Goal: Transaction & Acquisition: Purchase product/service

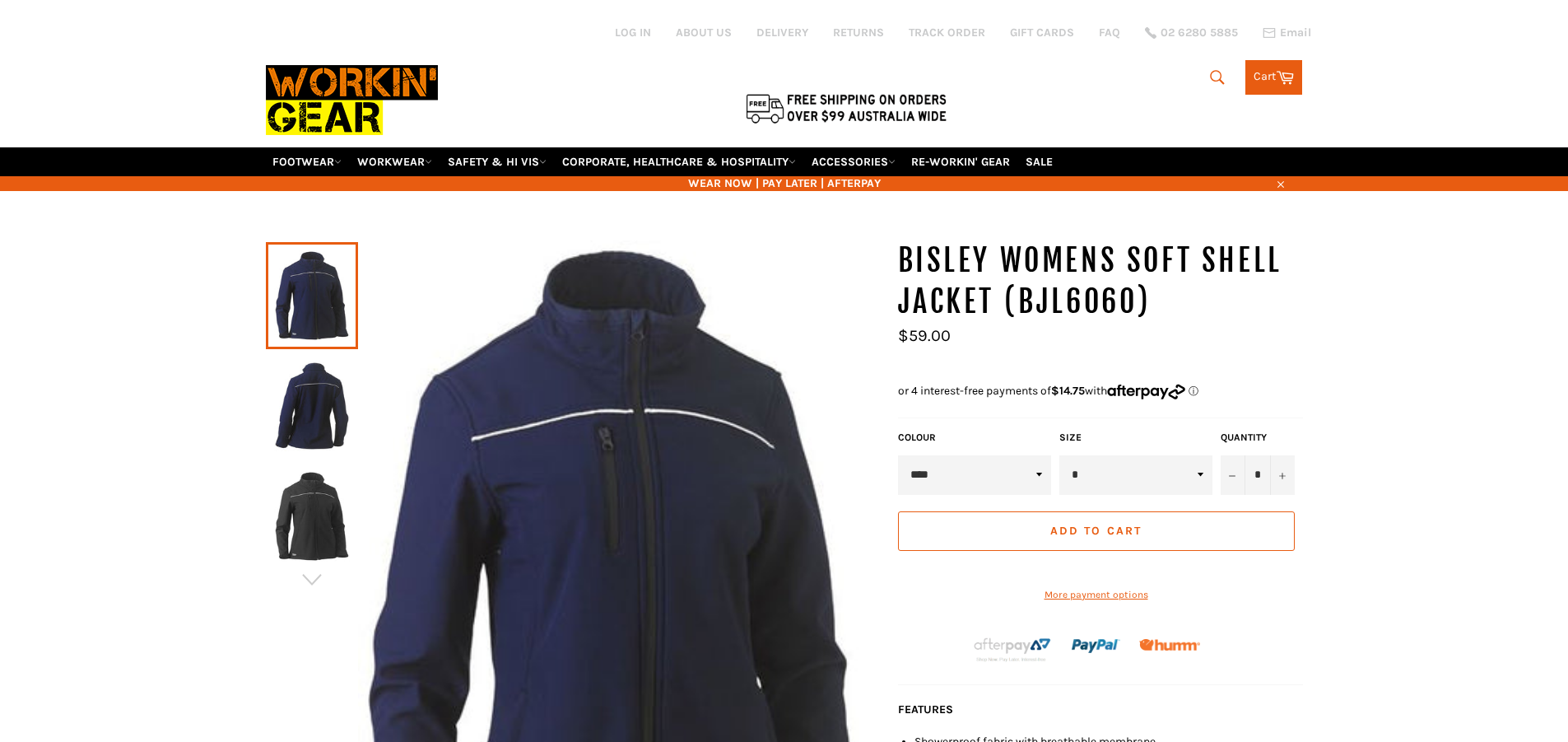
click at [314, 435] on img at bounding box center [312, 406] width 76 height 91
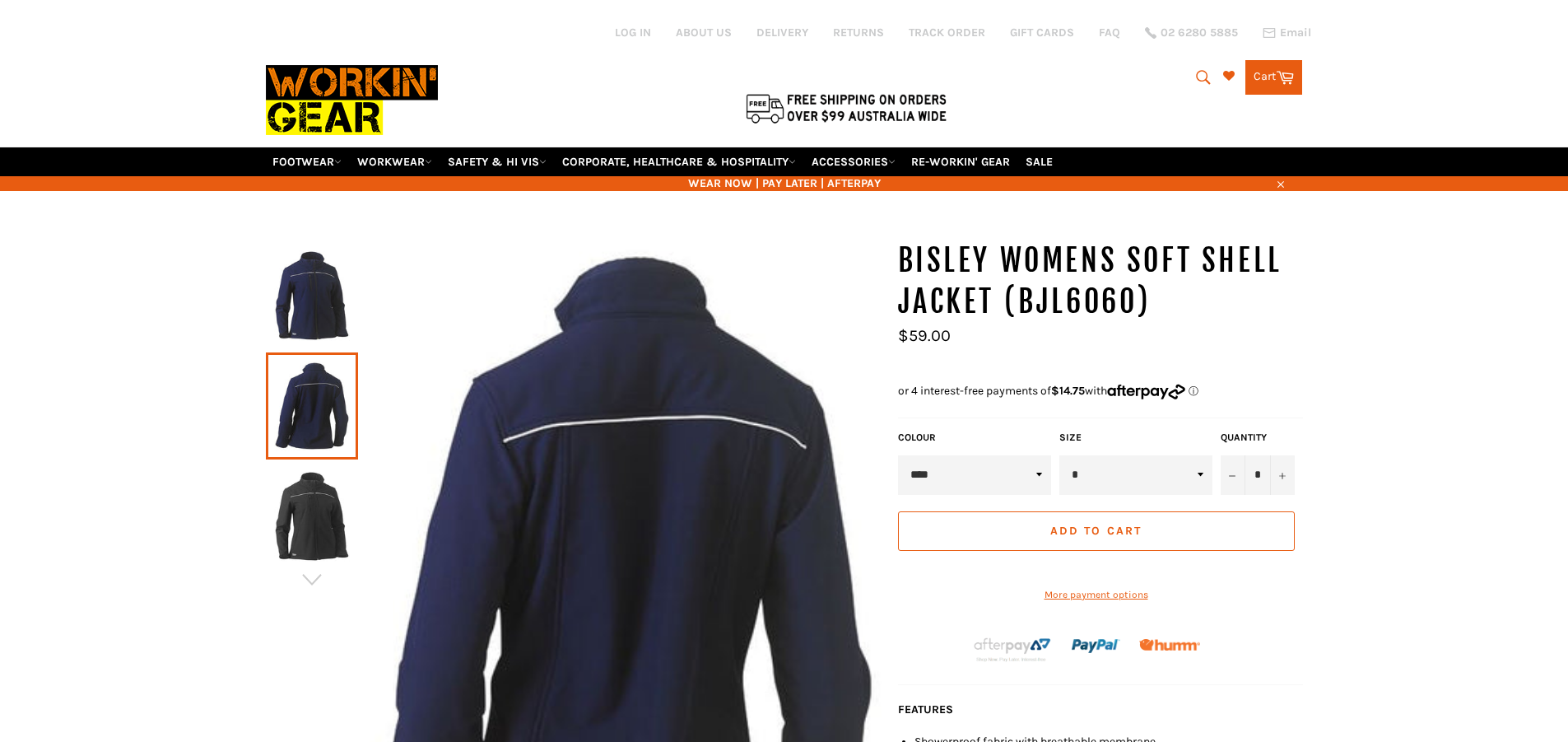
click at [312, 500] on img at bounding box center [312, 516] width 76 height 91
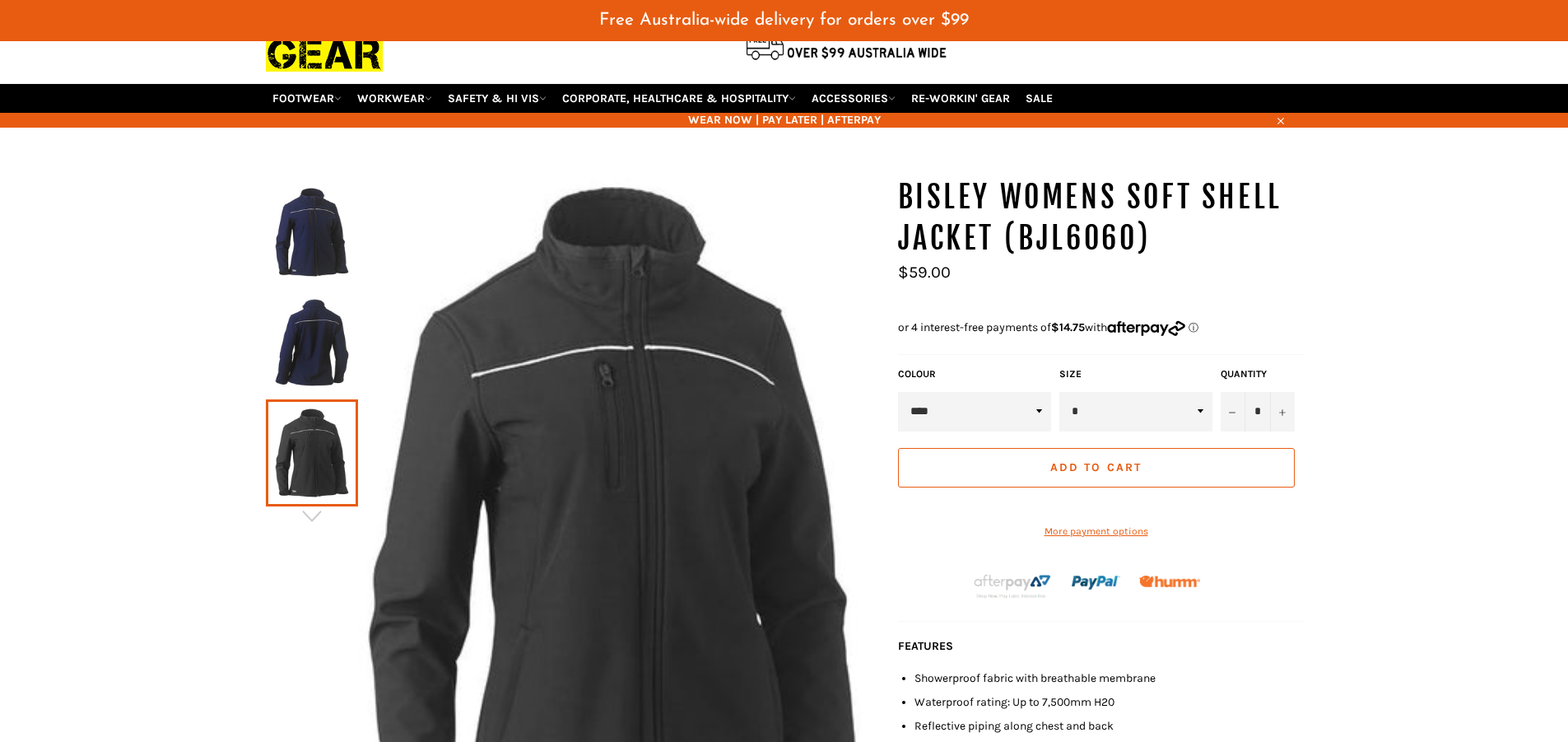
scroll to position [287, 0]
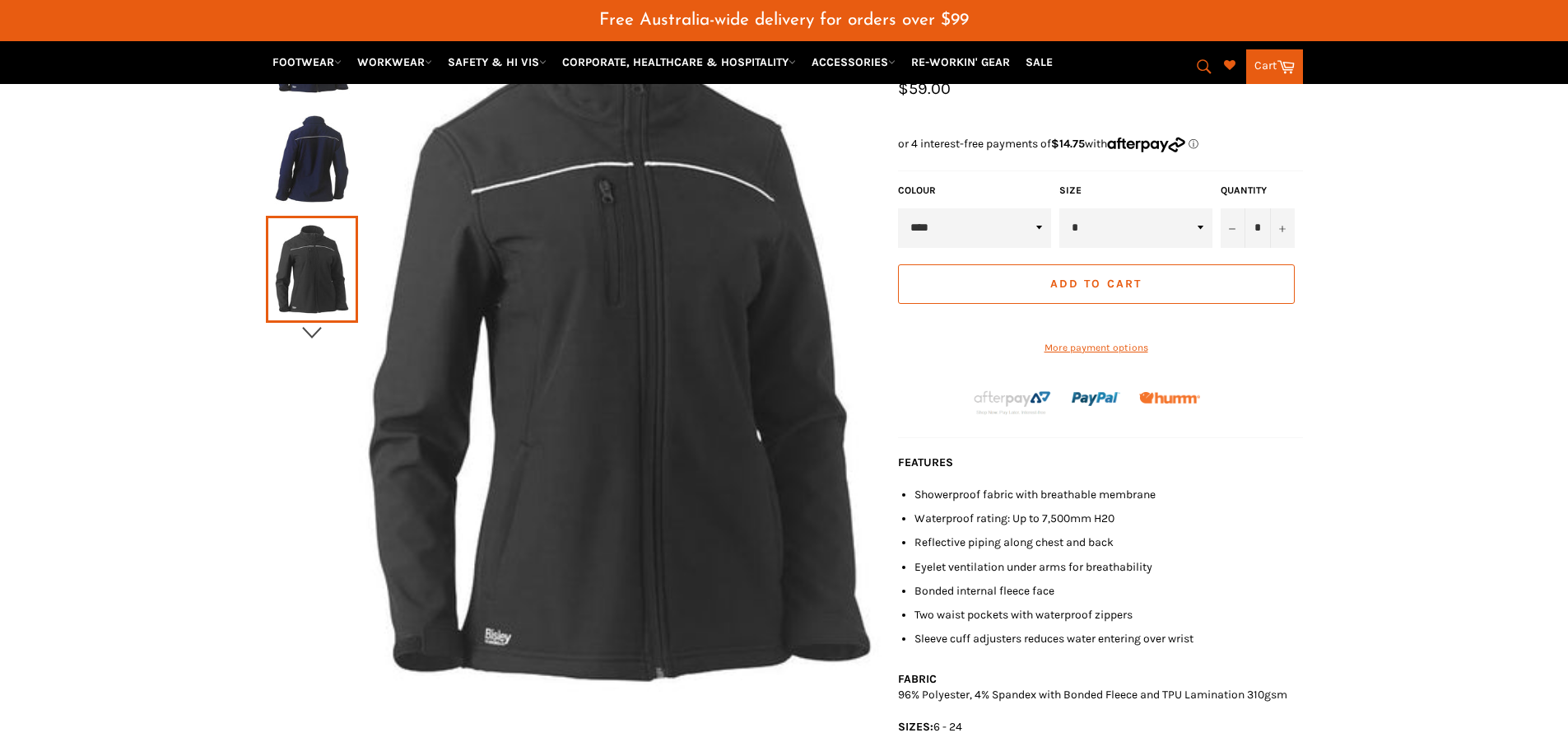
click at [317, 329] on icon "button" at bounding box center [312, 332] width 24 height 24
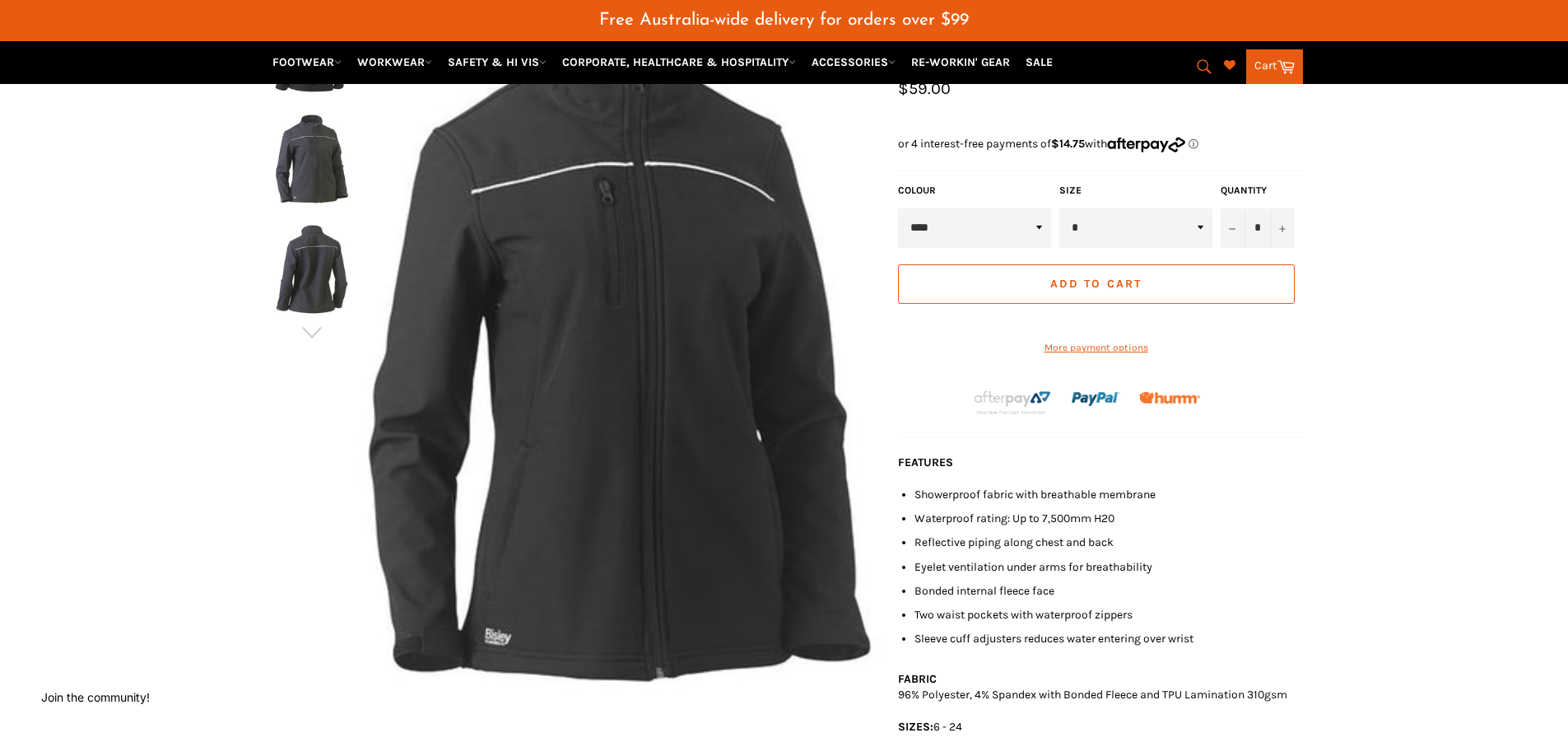
click at [312, 276] on img at bounding box center [312, 269] width 76 height 91
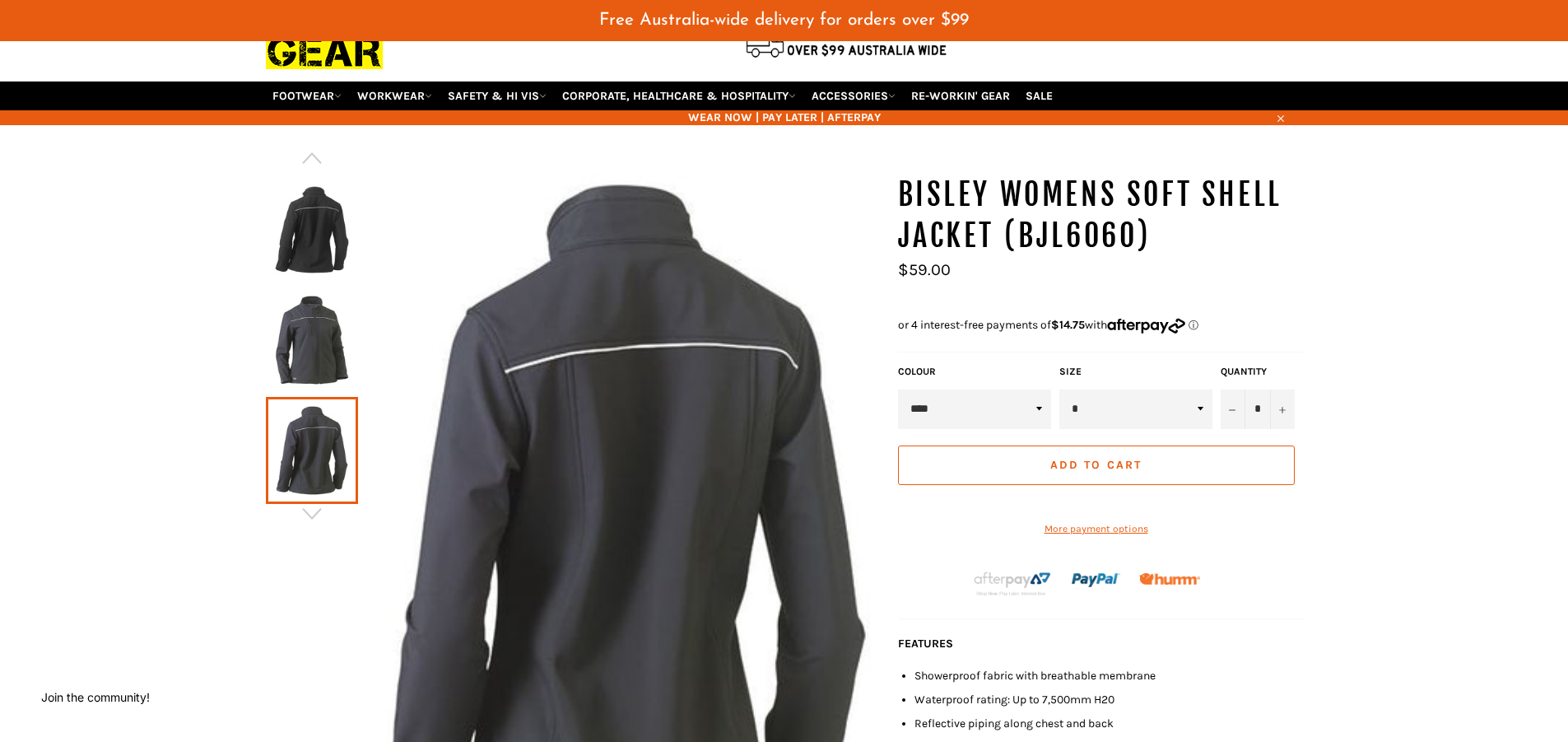
scroll to position [0, 0]
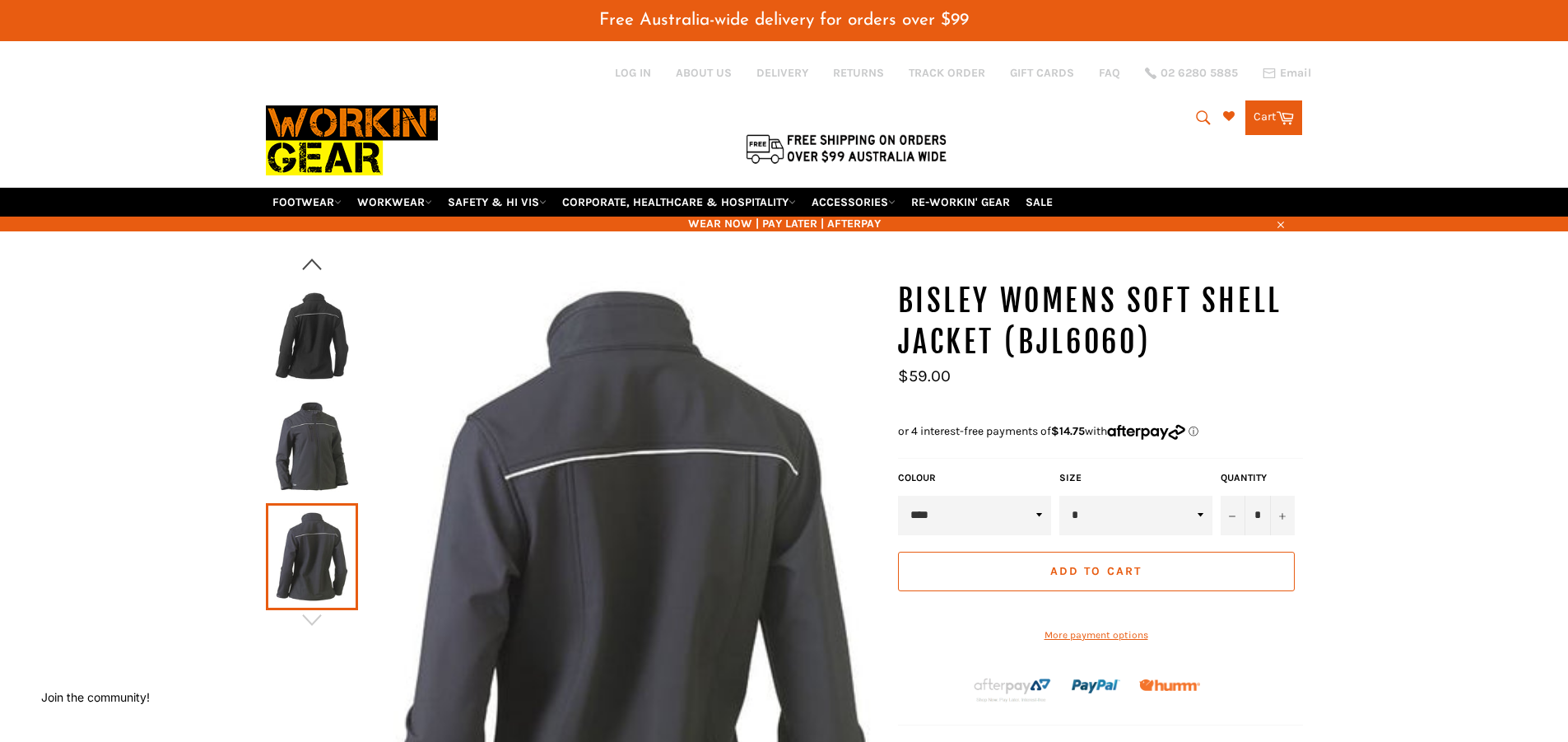
click at [315, 269] on icon "button" at bounding box center [312, 264] width 24 height 24
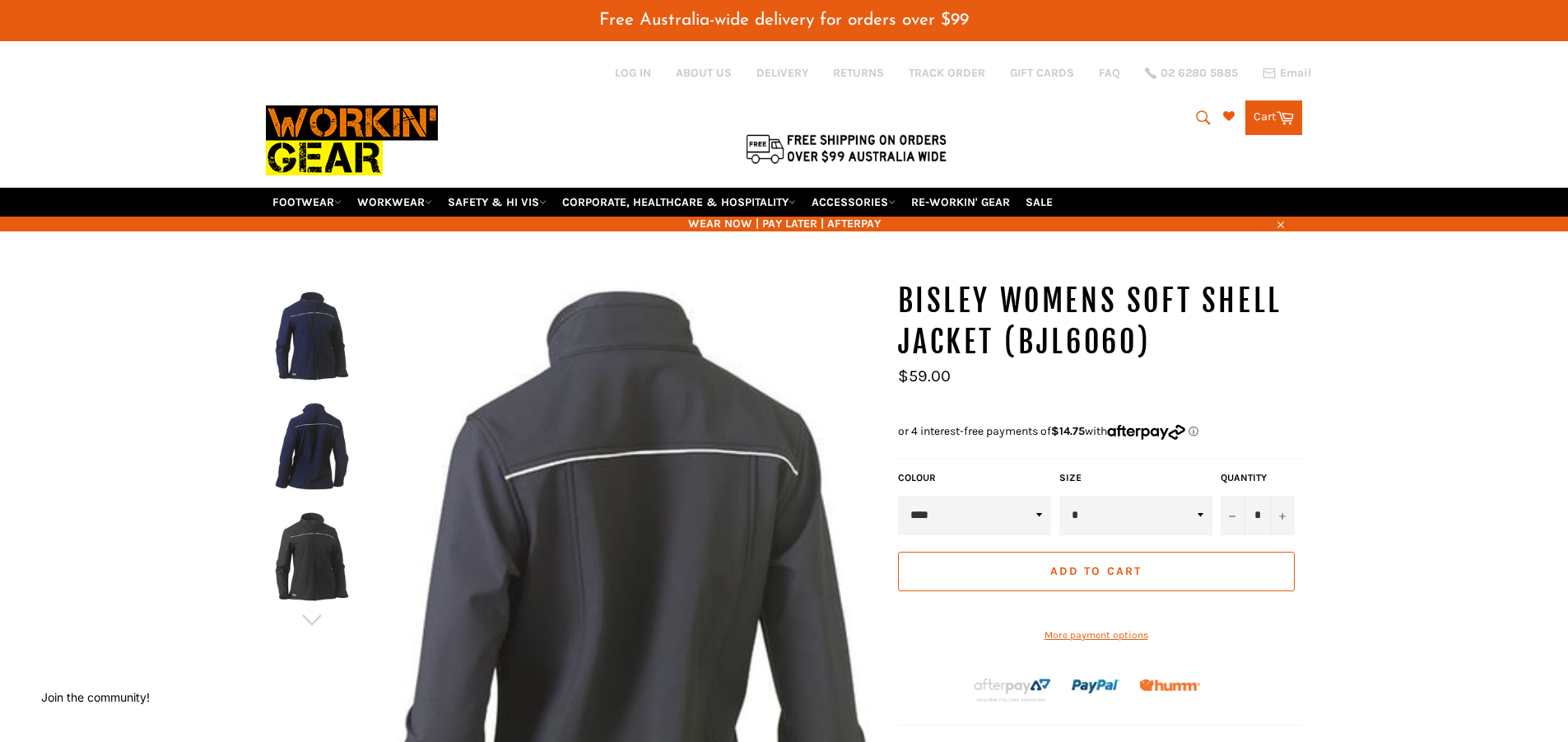
click at [321, 359] on img at bounding box center [312, 336] width 76 height 91
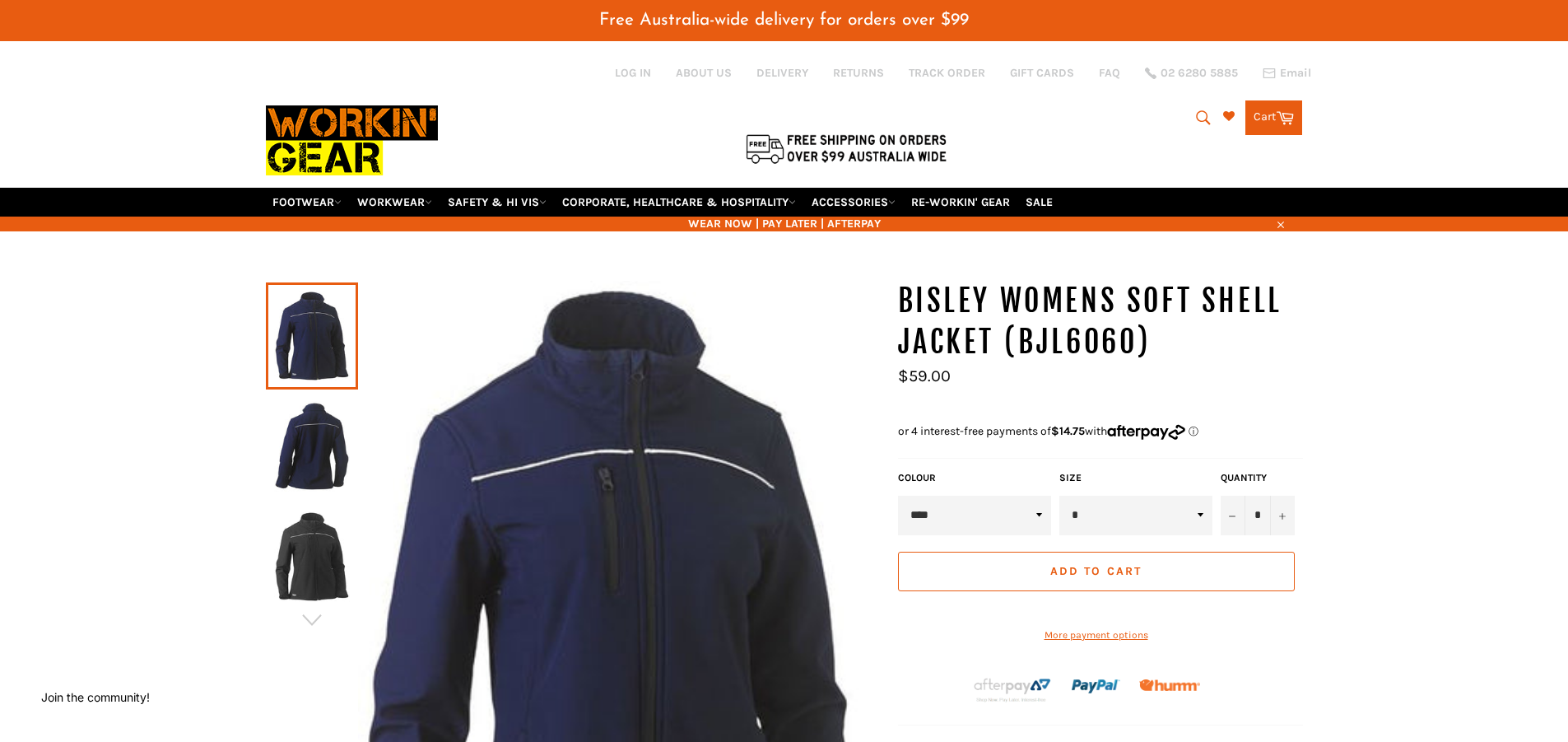
click at [330, 462] on img at bounding box center [312, 446] width 76 height 91
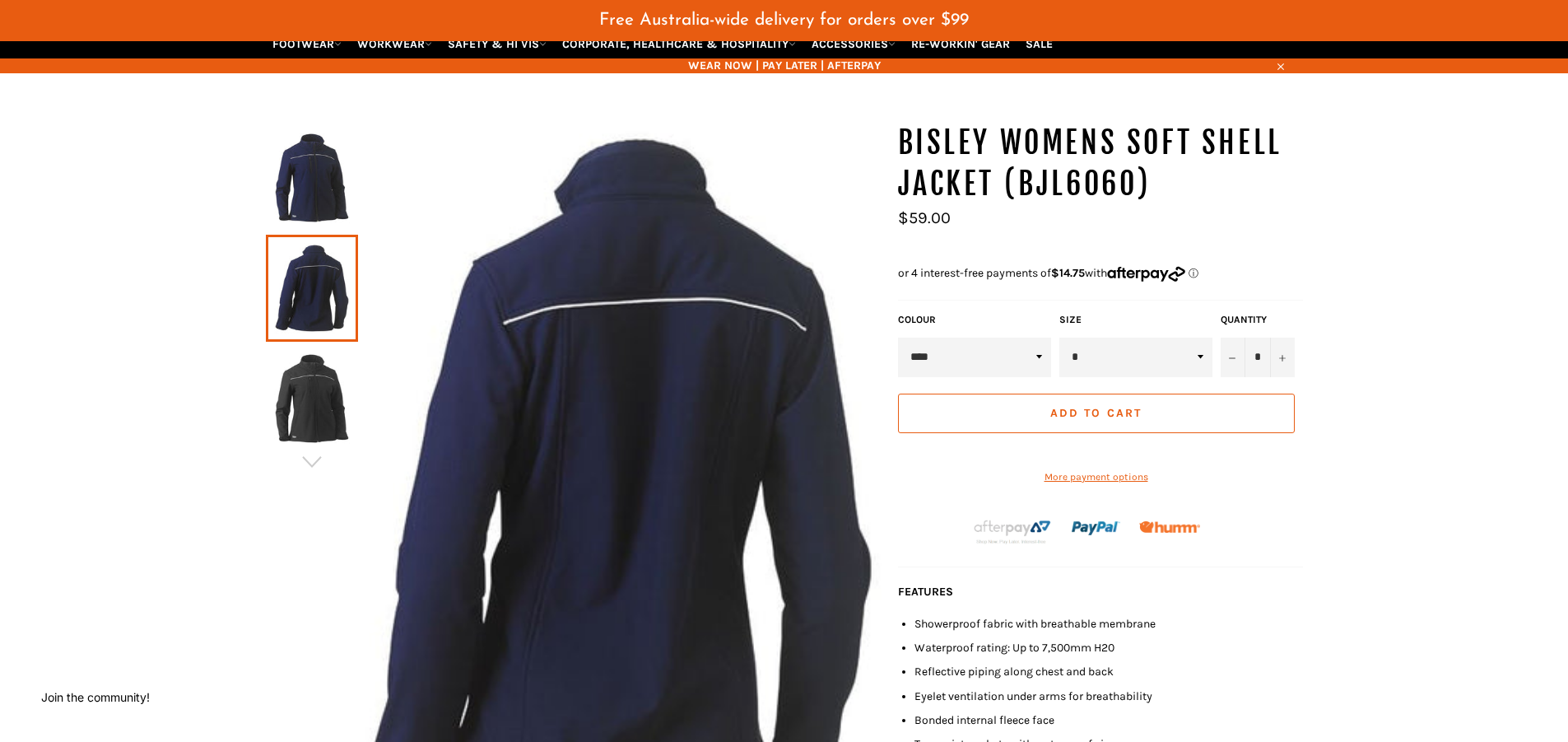
scroll to position [164, 0]
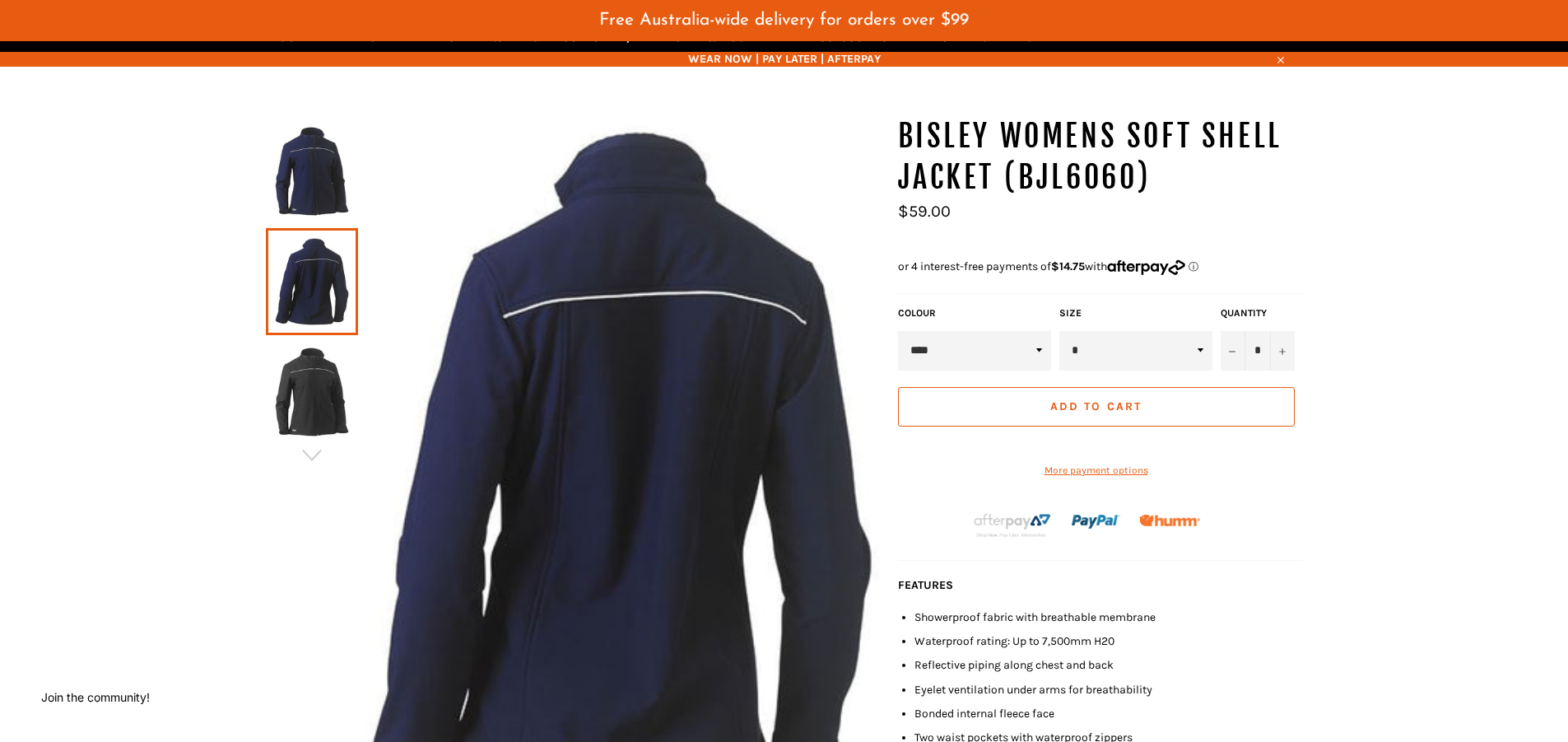
click at [324, 400] on img at bounding box center [312, 392] width 76 height 91
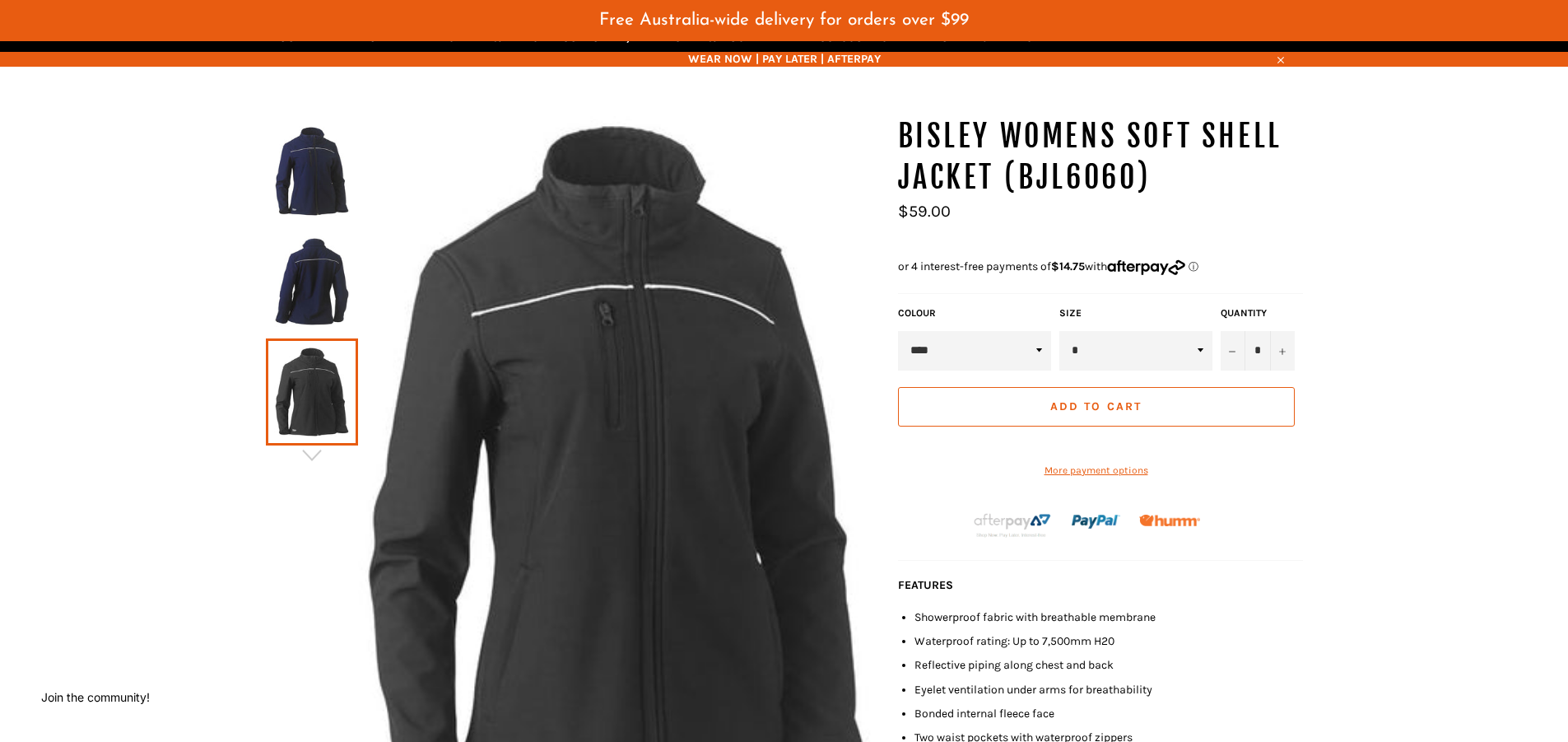
click at [319, 307] on img at bounding box center [312, 281] width 76 height 91
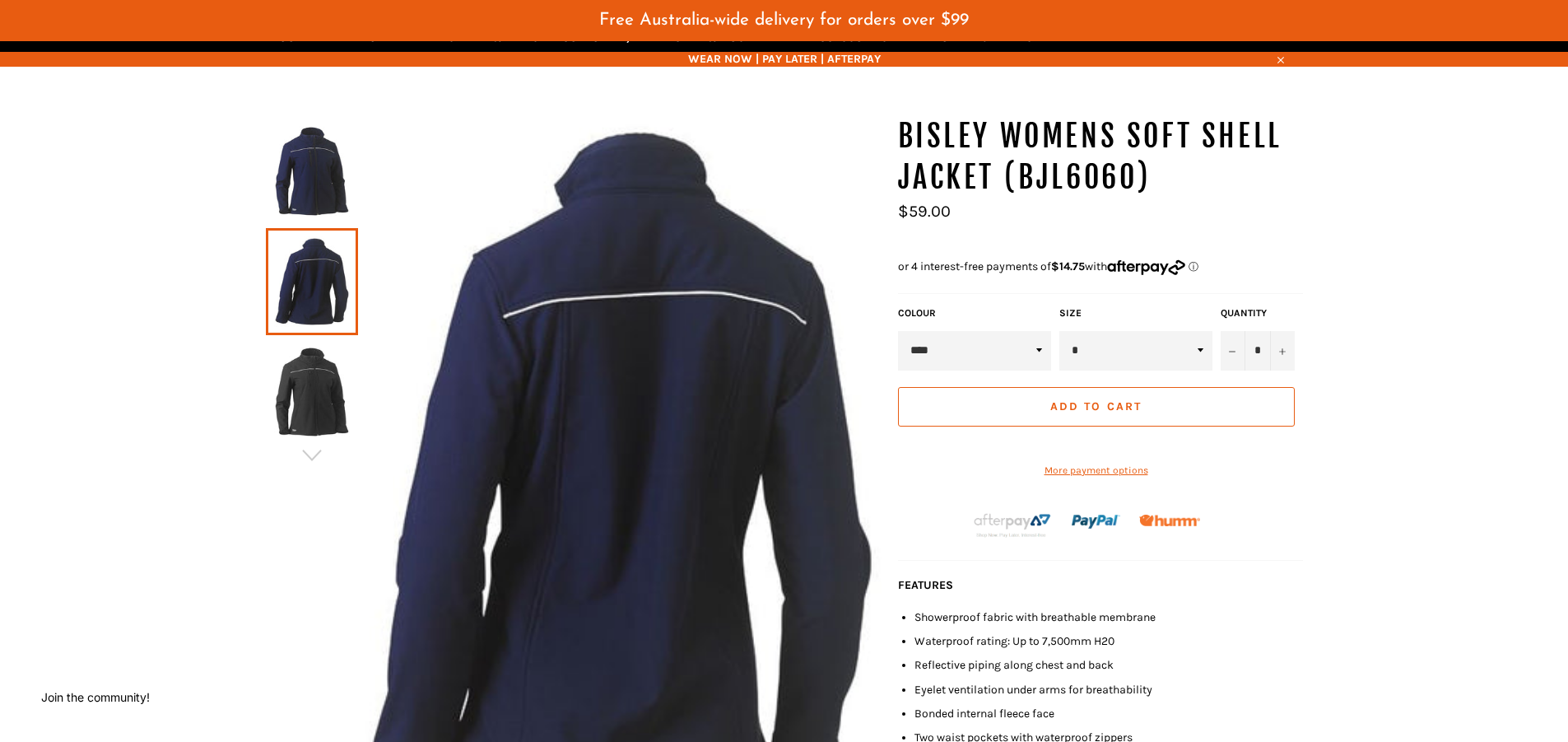
click at [308, 227] on div at bounding box center [312, 282] width 92 height 110
click at [326, 192] on img at bounding box center [312, 171] width 76 height 91
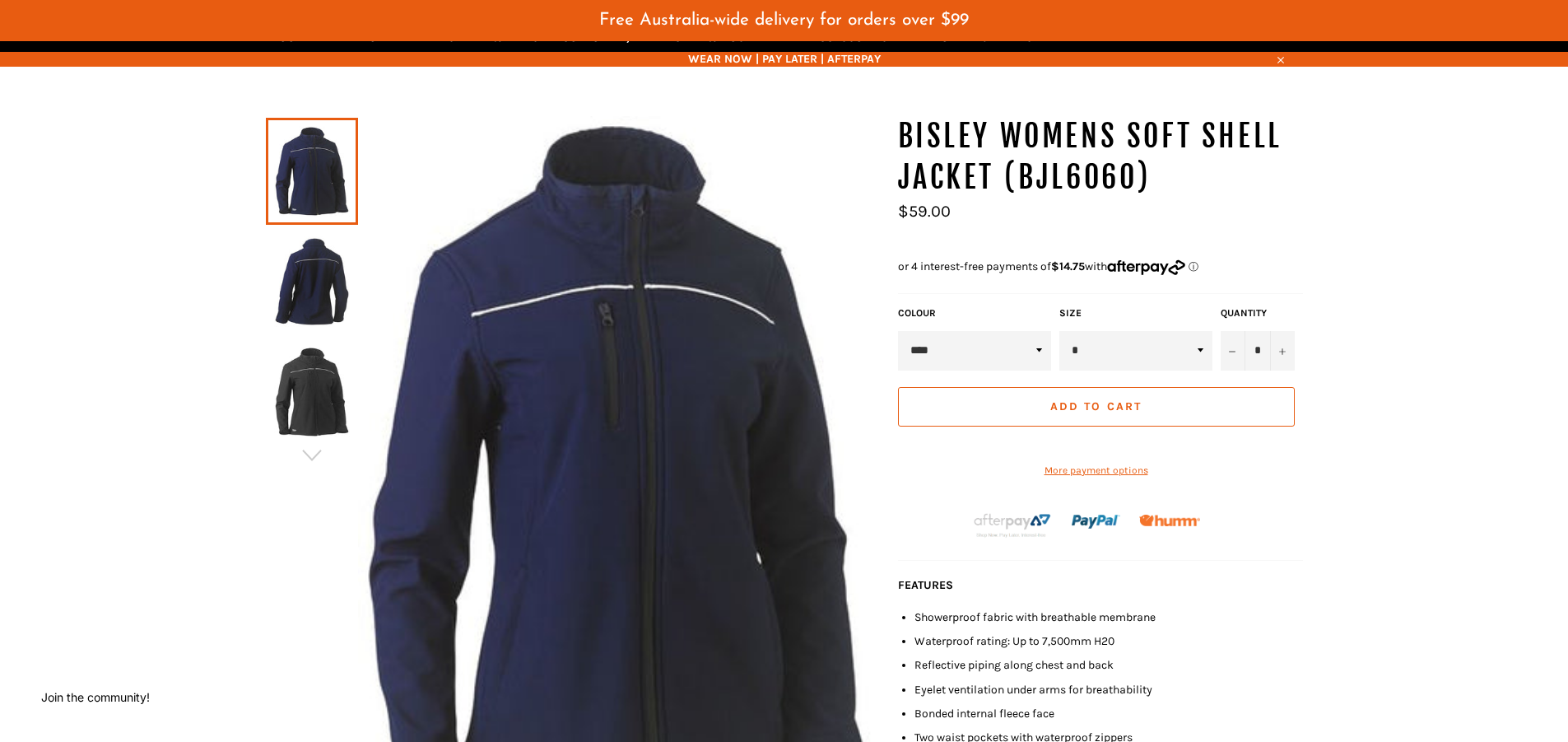
click at [1194, 357] on select "* * ** ** ** ** ** ** ** **" at bounding box center [1136, 351] width 153 height 39
select select "**"
click at [1060, 331] on select "* * ** ** ** ** ** ** ** **" at bounding box center [1136, 351] width 153 height 39
click at [1146, 410] on button "Add to Cart" at bounding box center [1096, 407] width 396 height 39
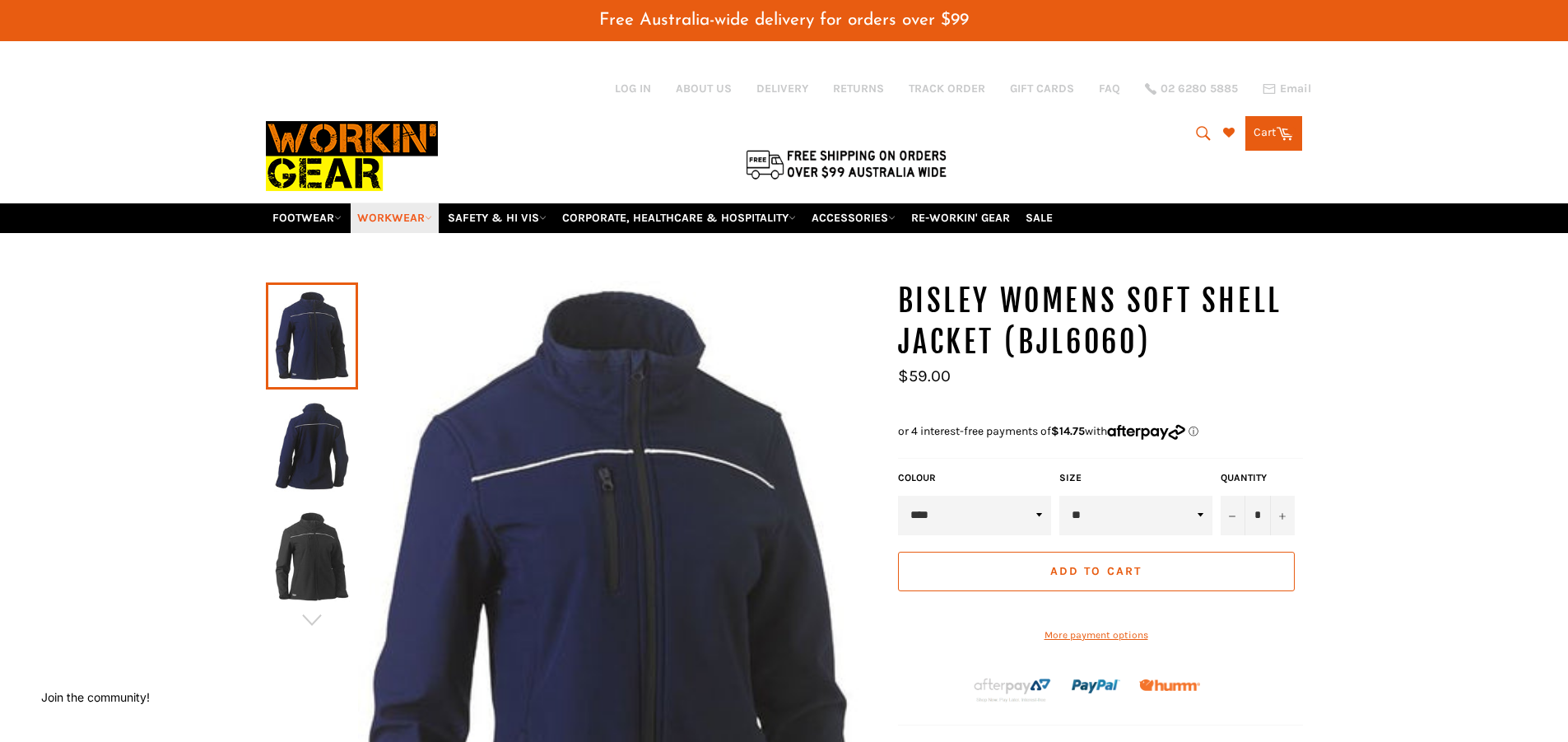
click at [409, 223] on link "WORKWEAR" at bounding box center [395, 217] width 88 height 29
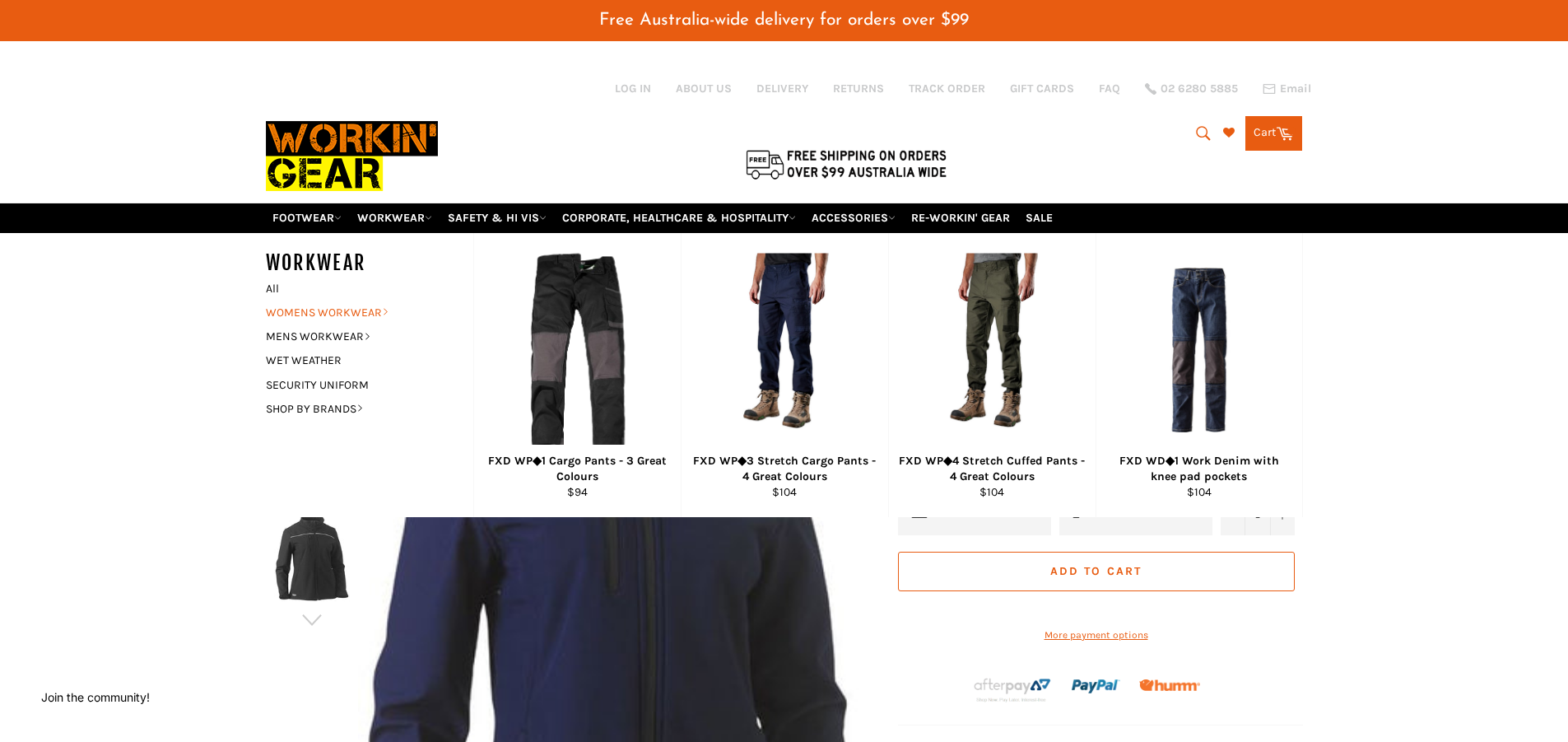
click at [366, 316] on link "WOMENS WORKWEAR" at bounding box center [357, 313] width 200 height 24
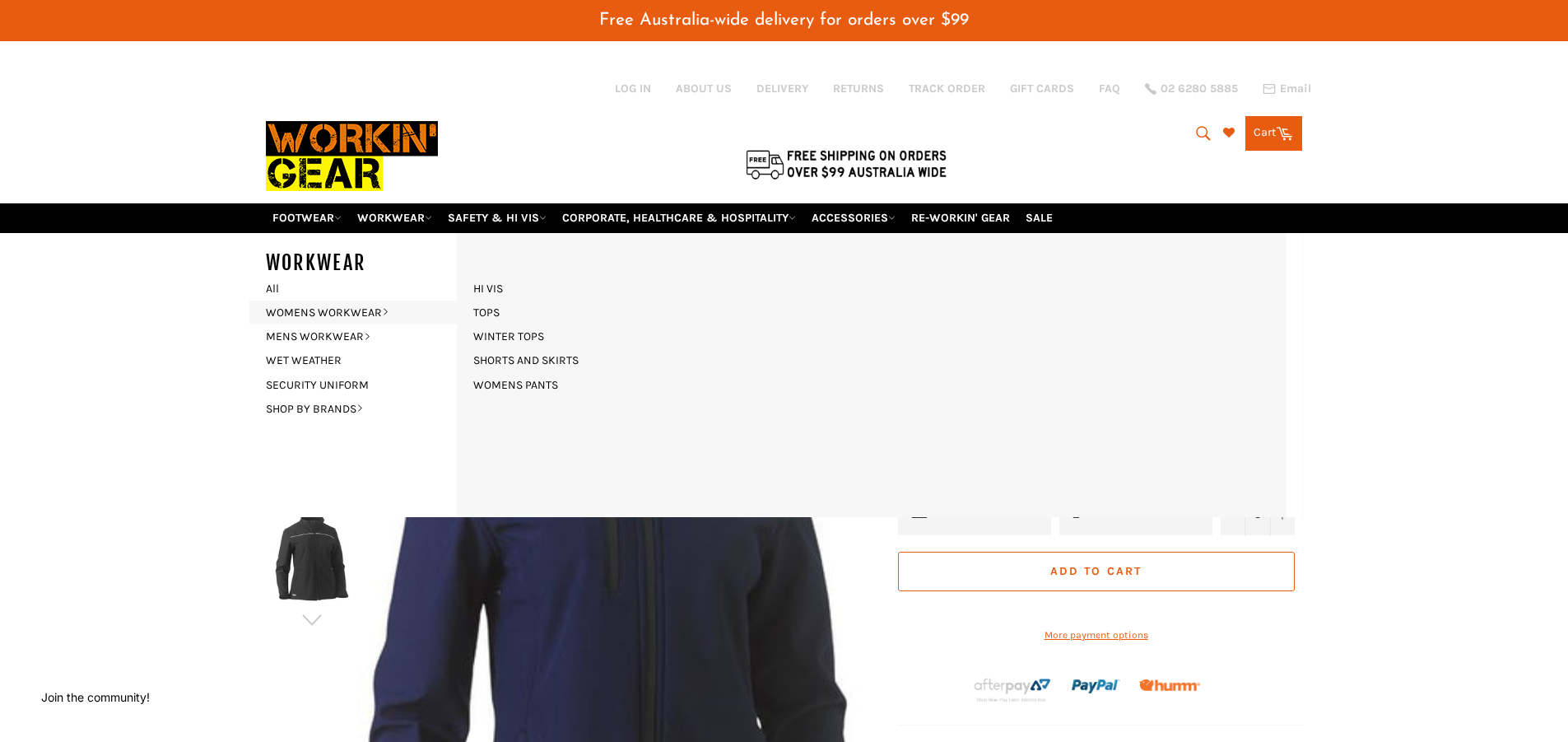
click at [859, 553] on img at bounding box center [619, 630] width 523 height 698
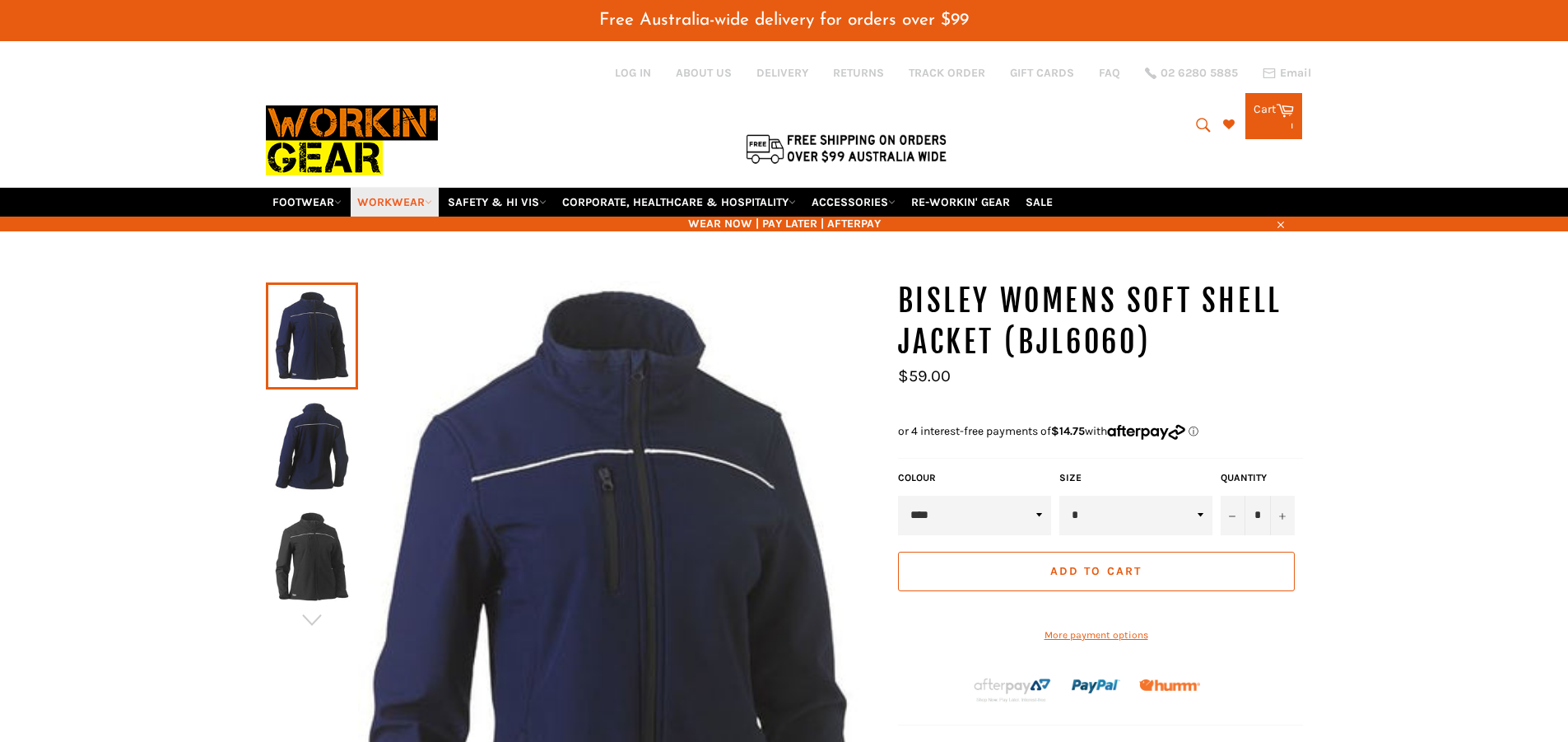
click at [421, 202] on link "WORKWEAR" at bounding box center [395, 202] width 88 height 29
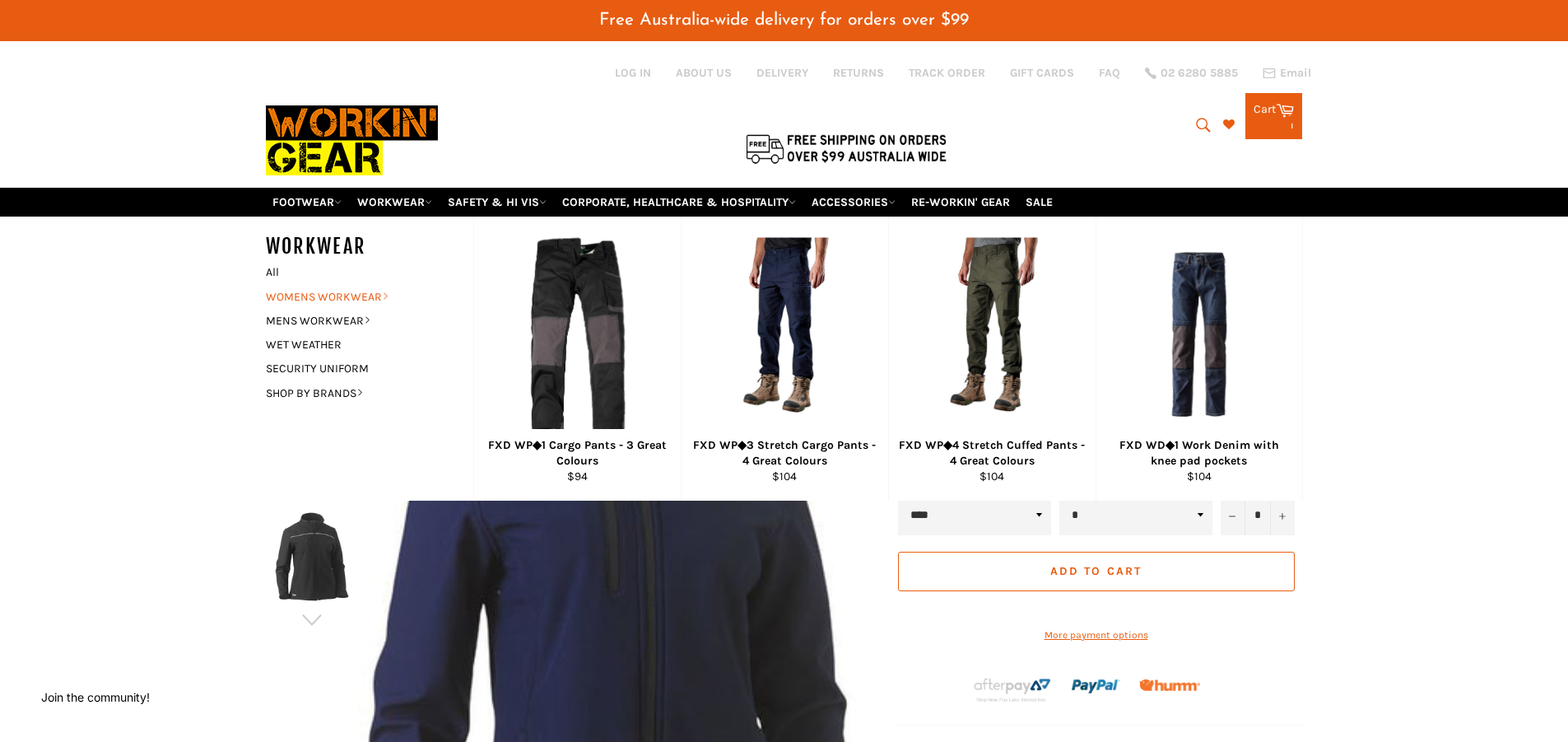
click at [358, 295] on link "WOMENS WORKWEAR" at bounding box center [357, 297] width 200 height 24
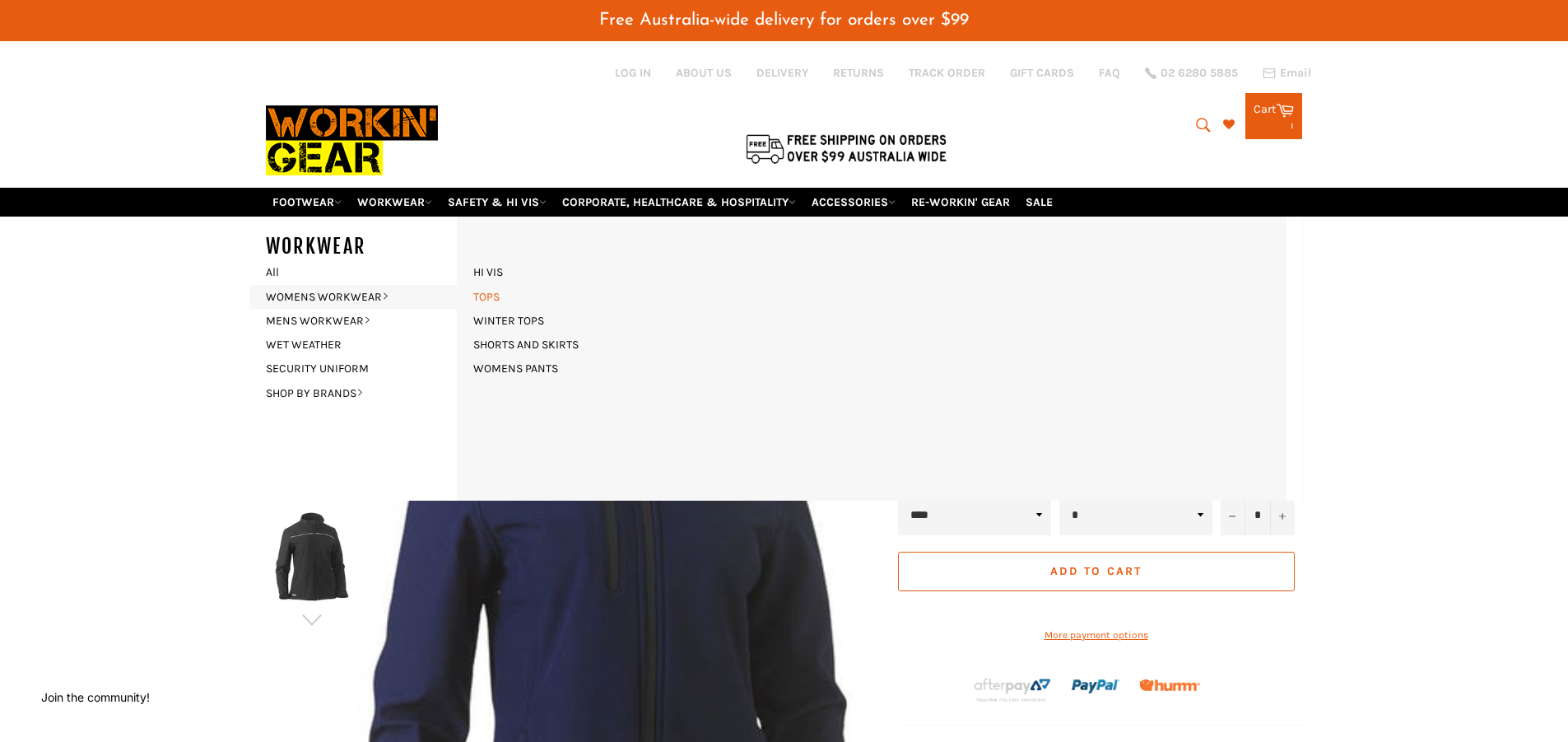
click at [493, 297] on link "TOPS" at bounding box center [487, 297] width 43 height 24
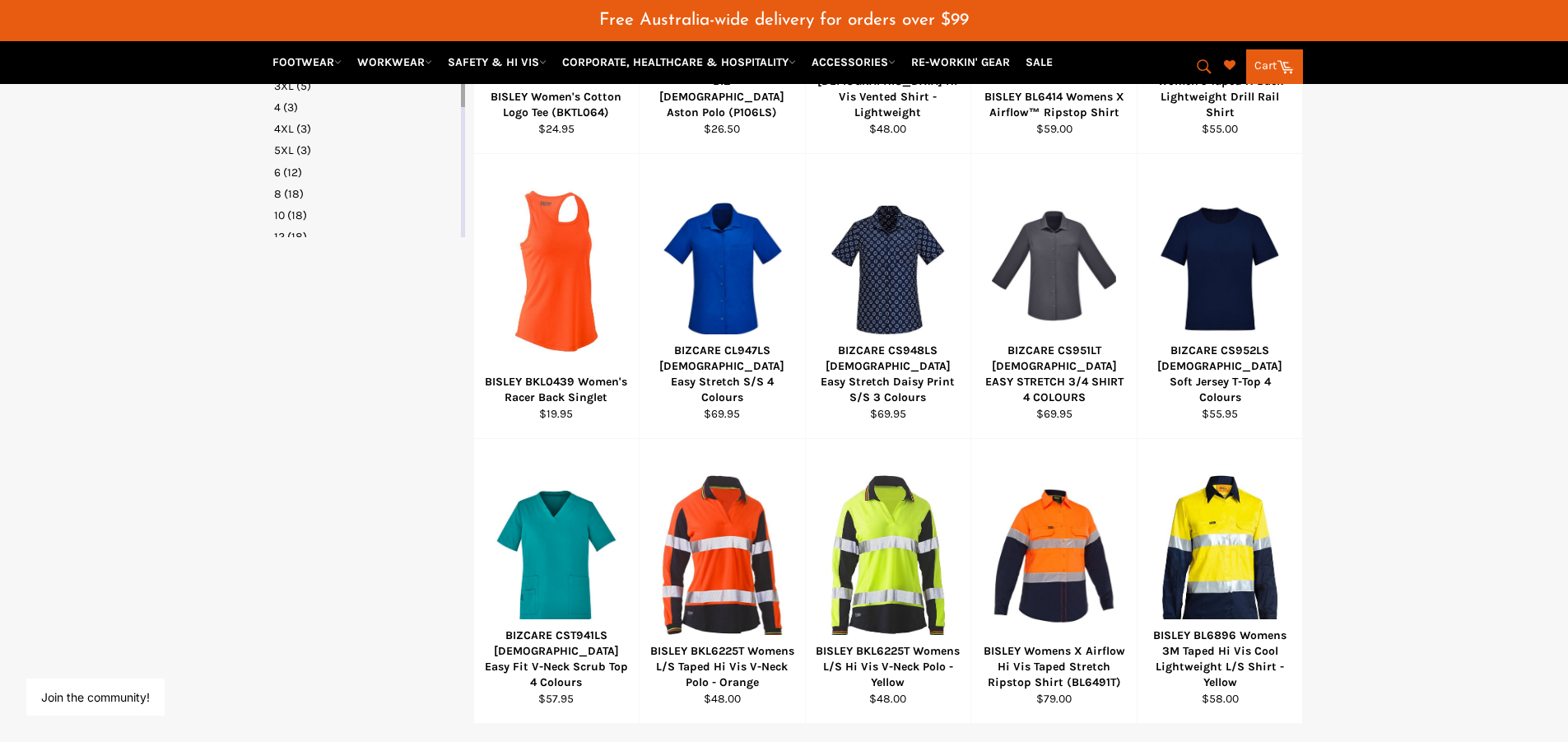
scroll to position [988, 0]
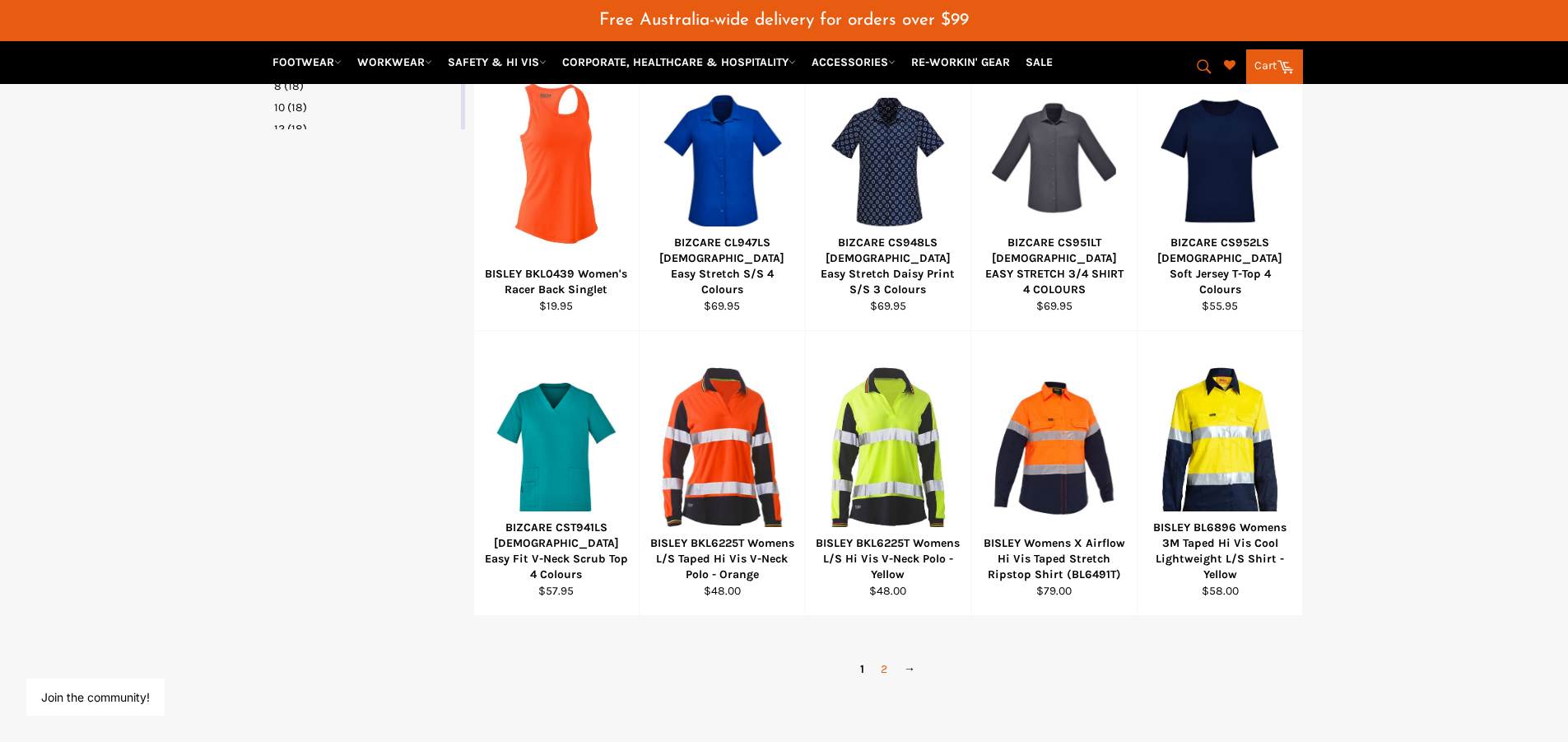
click at [886, 671] on link "2" at bounding box center [883, 669] width 23 height 24
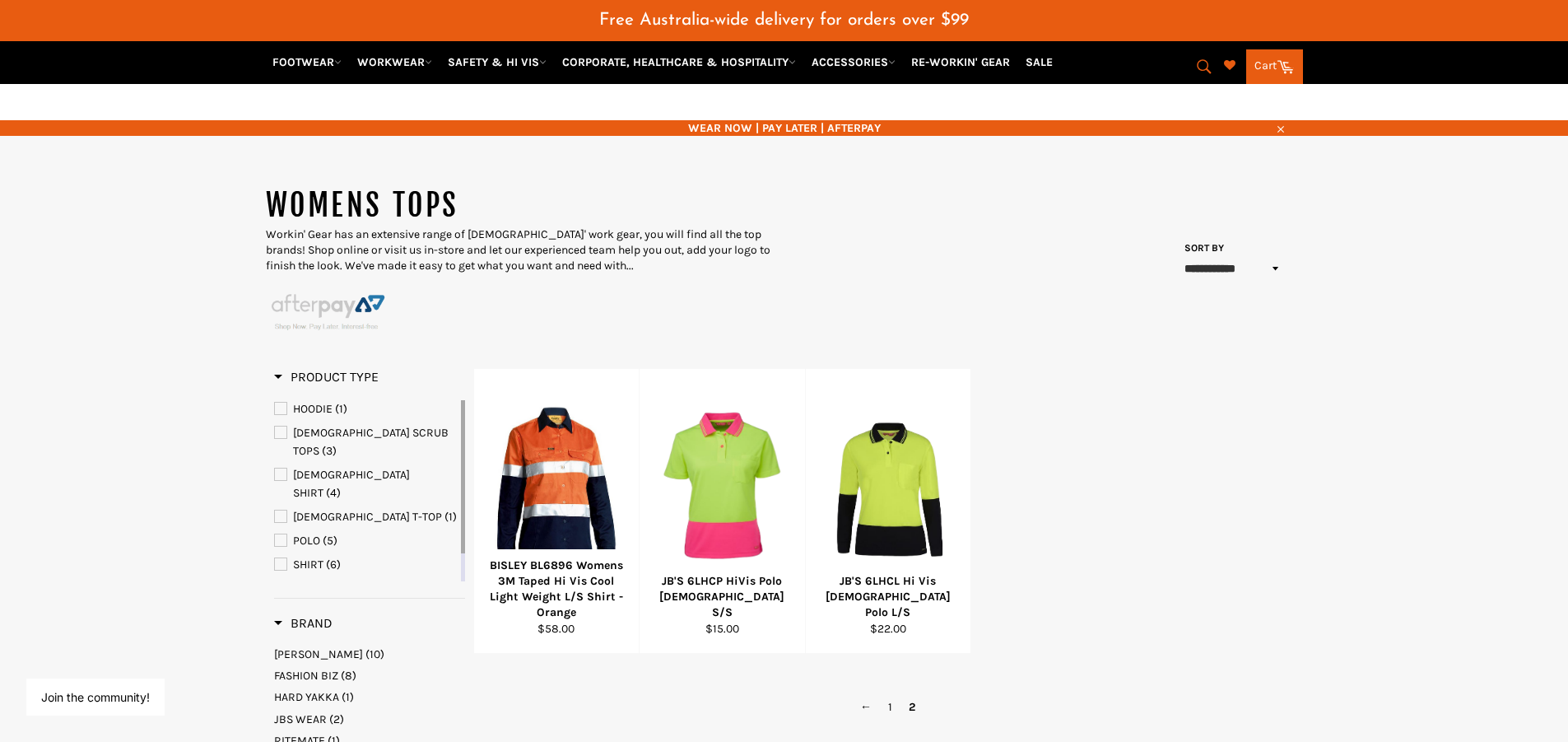
scroll to position [94, 0]
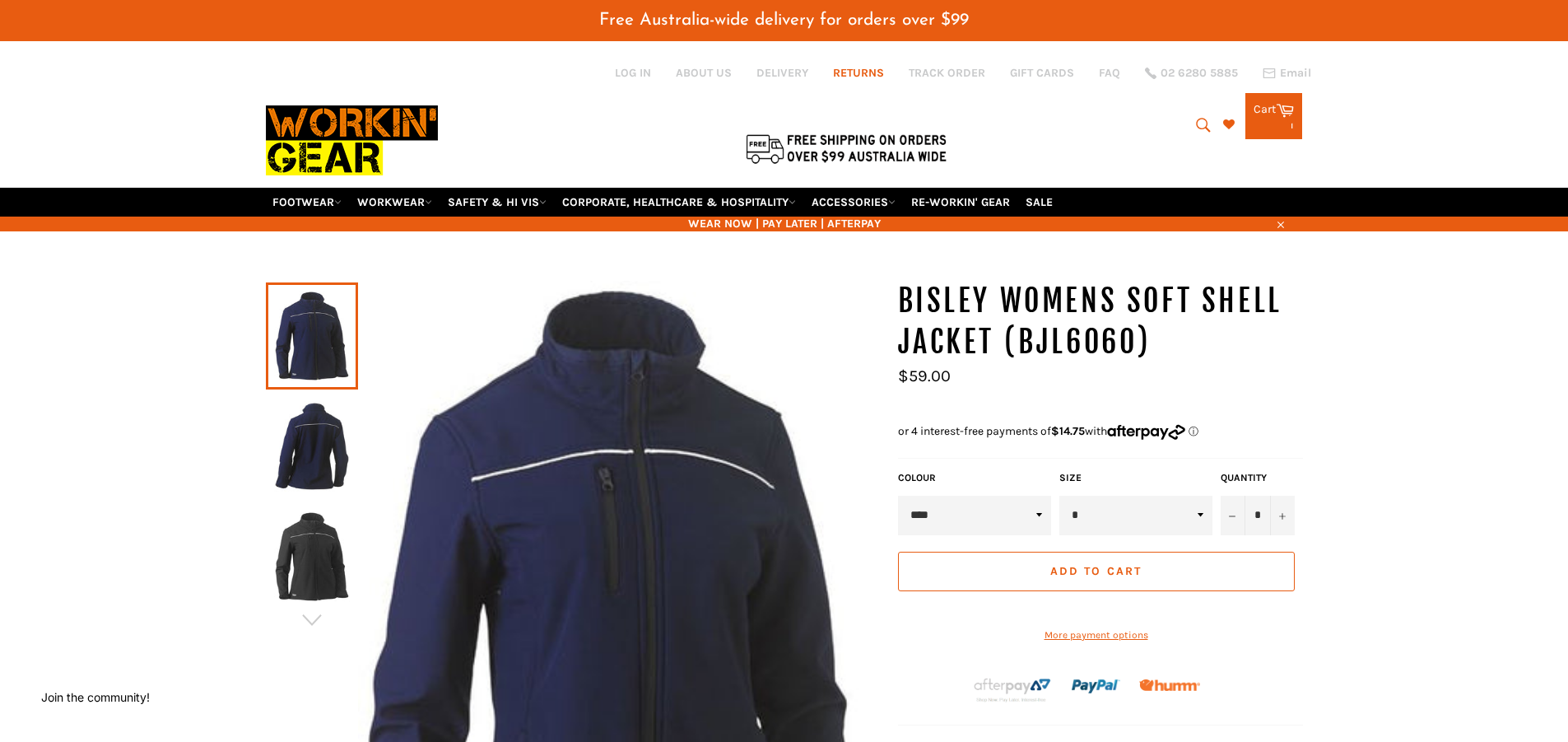
click at [865, 74] on link "RETURNS" at bounding box center [858, 73] width 51 height 16
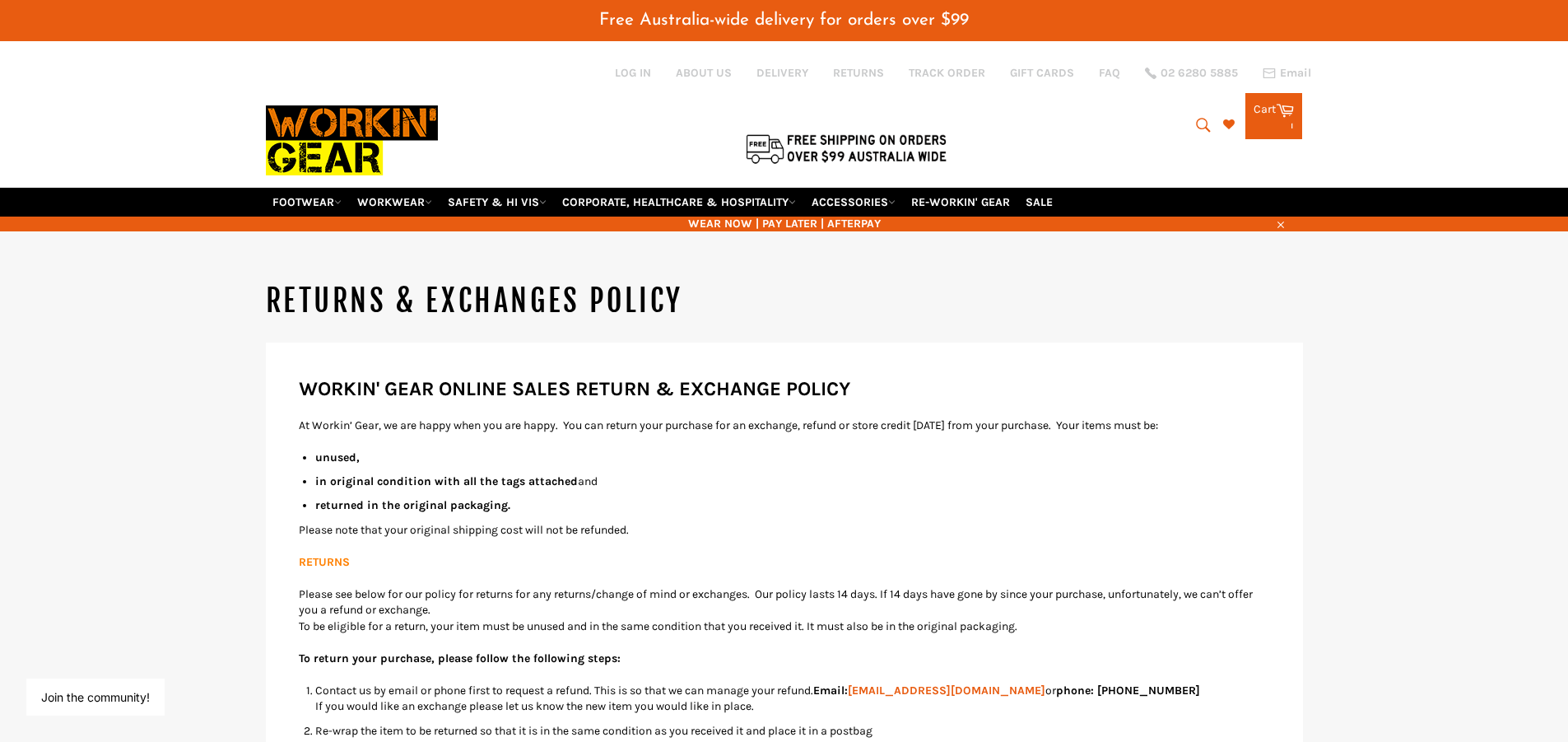
drag, startPoint x: 311, startPoint y: 534, endPoint x: 645, endPoint y: 520, distance: 334.3
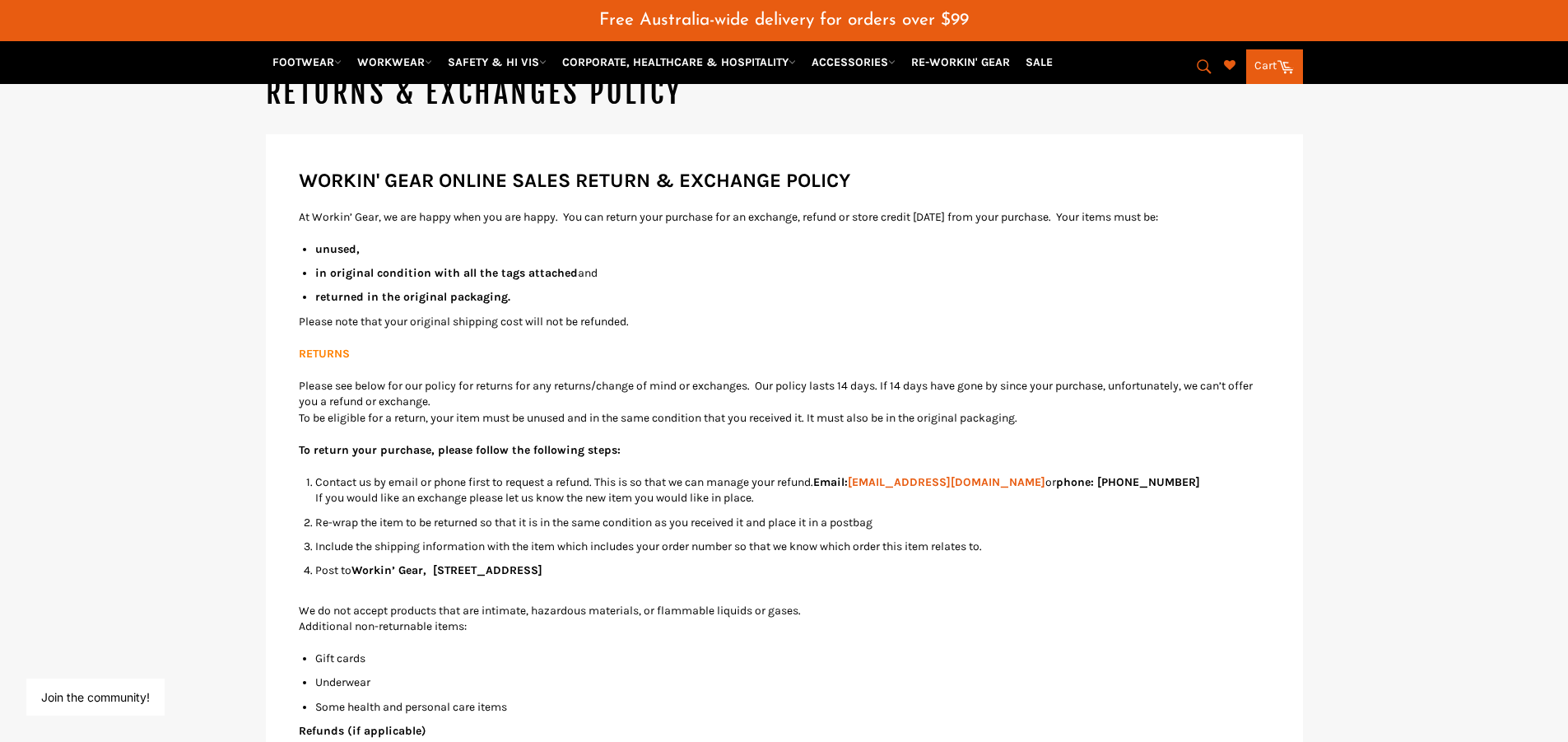
scroll to position [164, 0]
